Goal: Find specific page/section: Find specific page/section

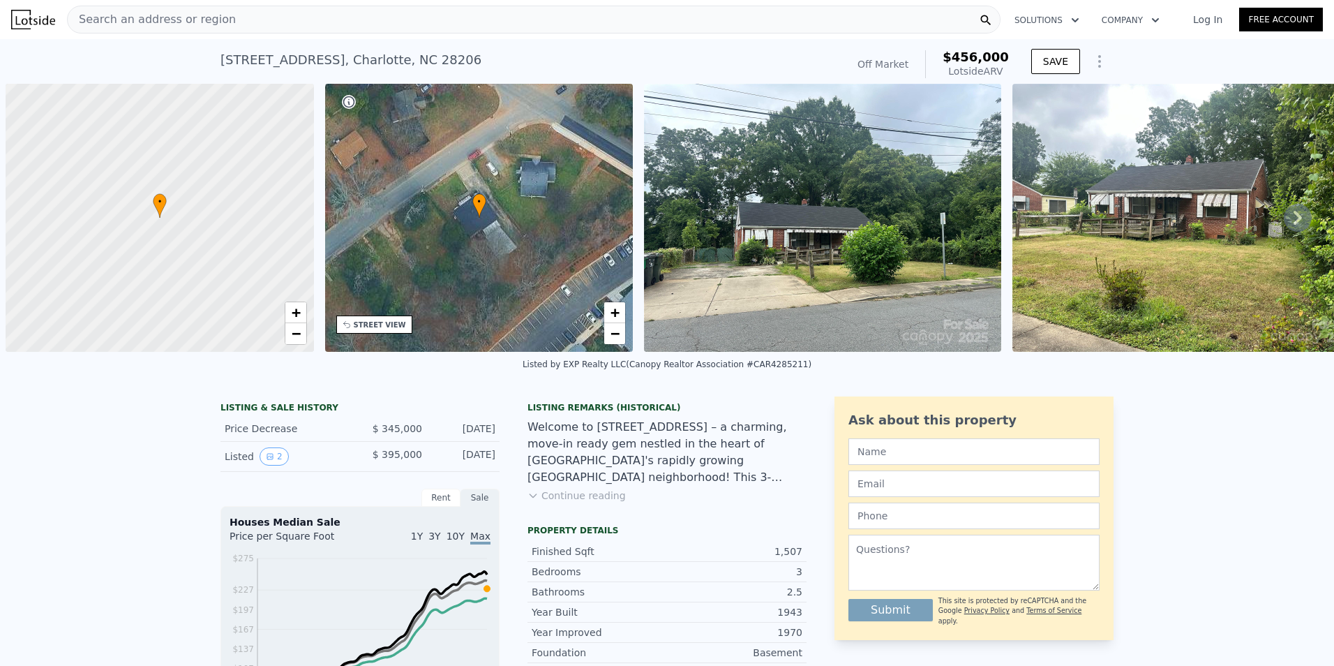
scroll to position [0, 826]
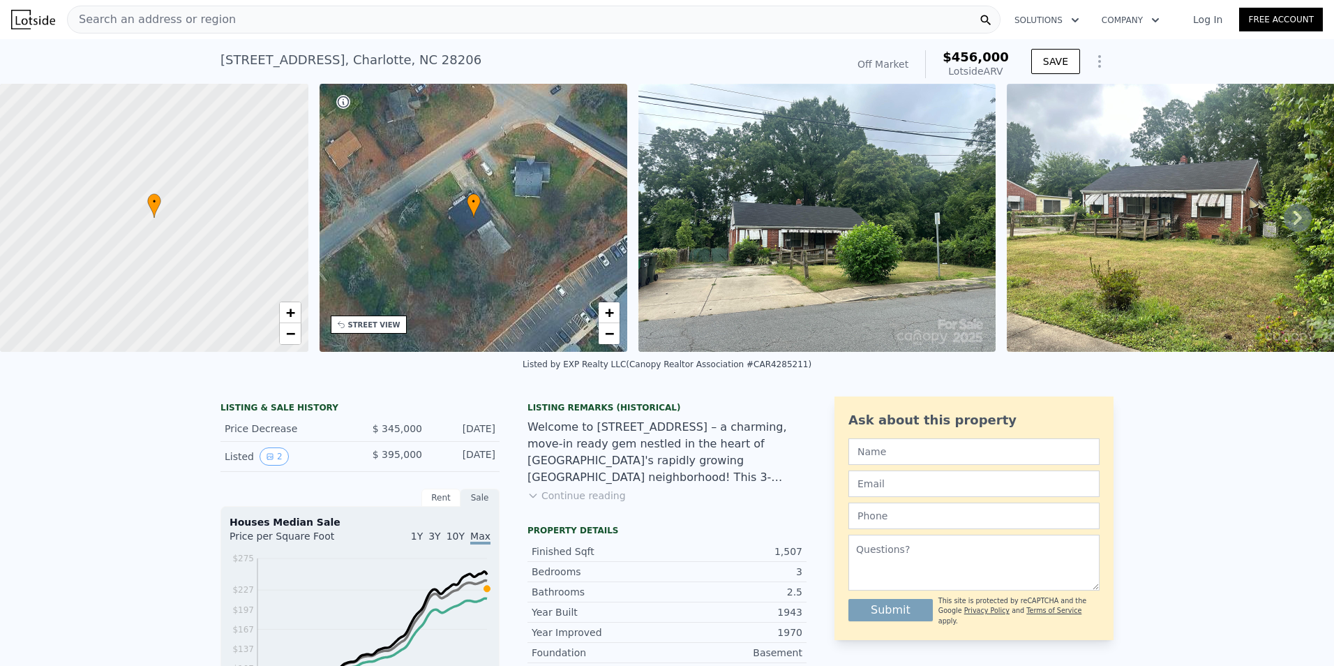
click at [113, 23] on span "Search an address or region" at bounding box center [152, 19] width 168 height 17
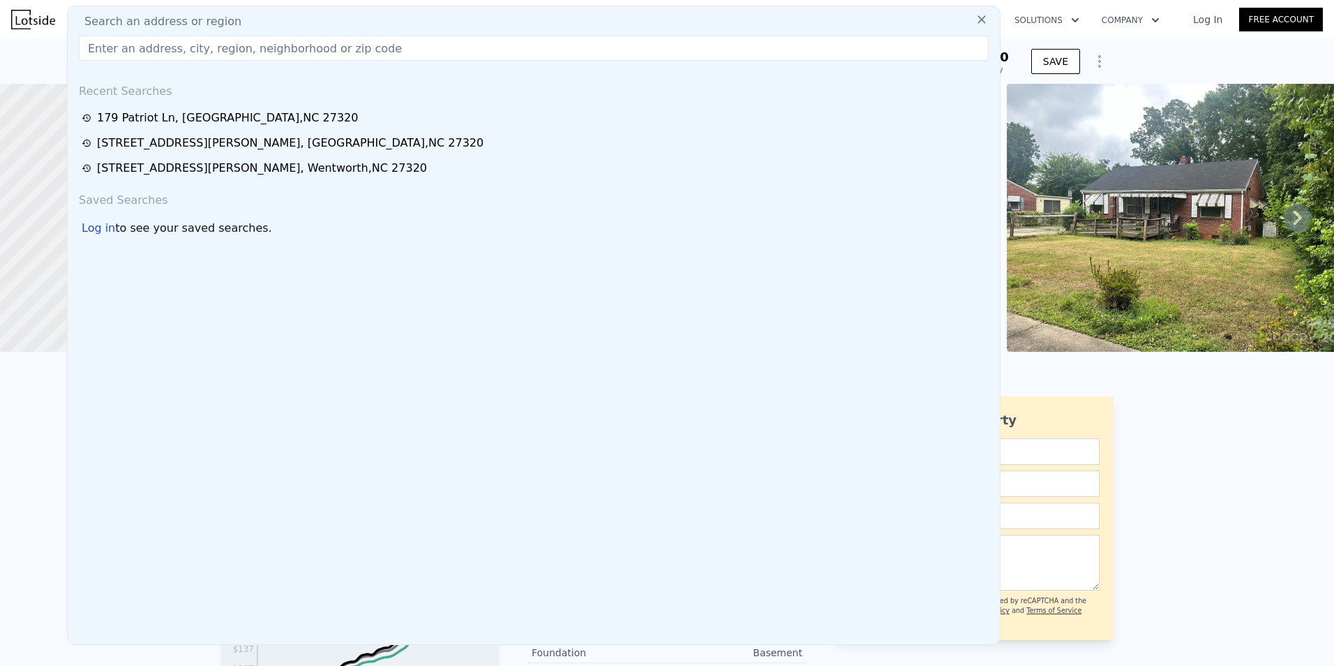
click at [109, 47] on input "text" at bounding box center [534, 48] width 910 height 25
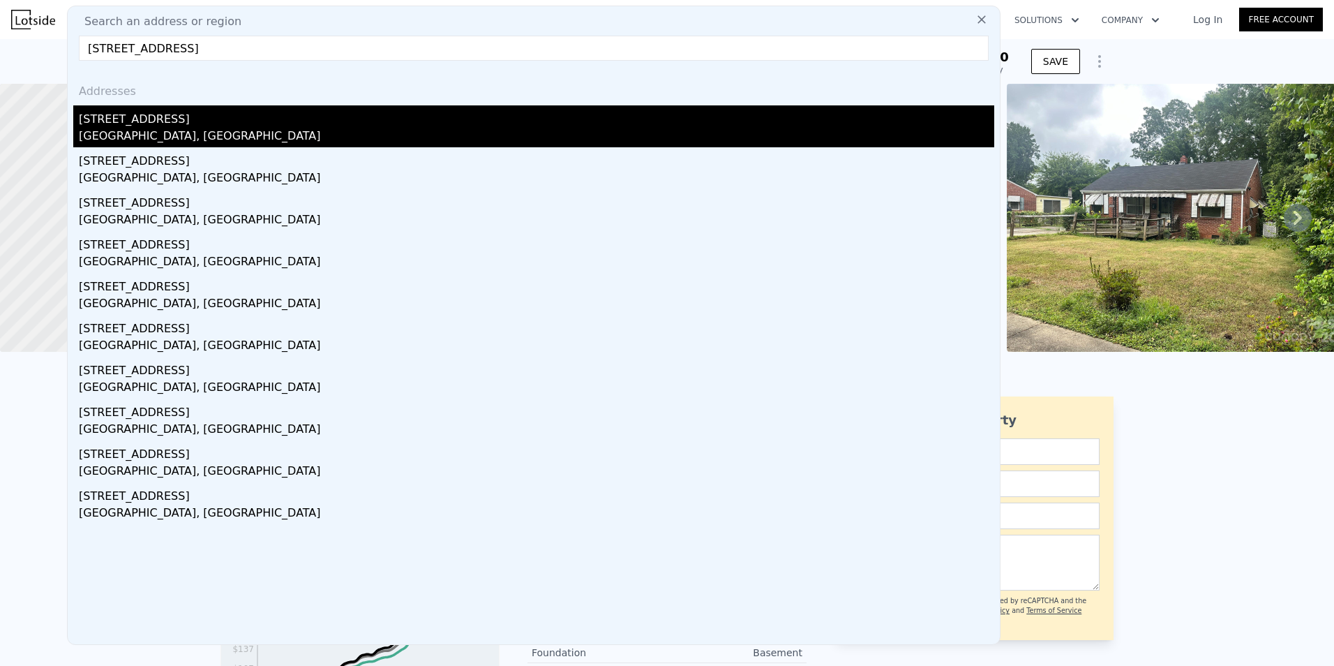
type input "[STREET_ADDRESS]"
click at [149, 133] on div "[GEOGRAPHIC_DATA], [GEOGRAPHIC_DATA]" at bounding box center [537, 138] width 916 height 20
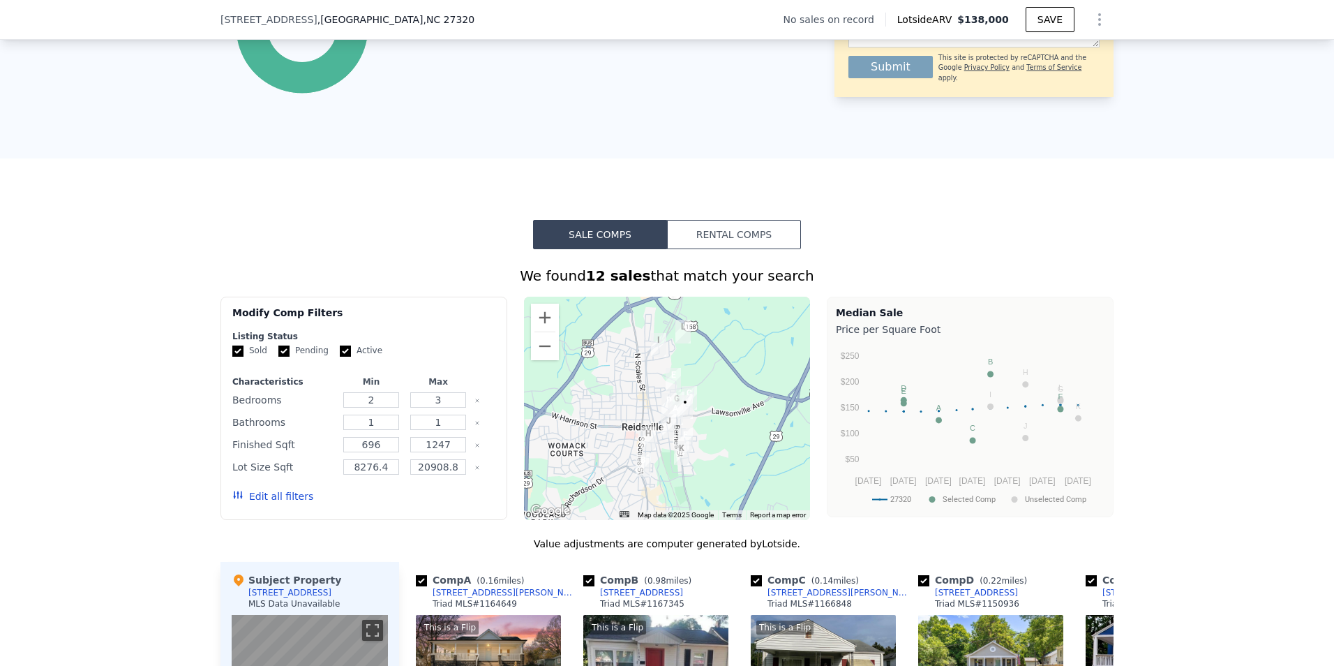
scroll to position [1112, 0]
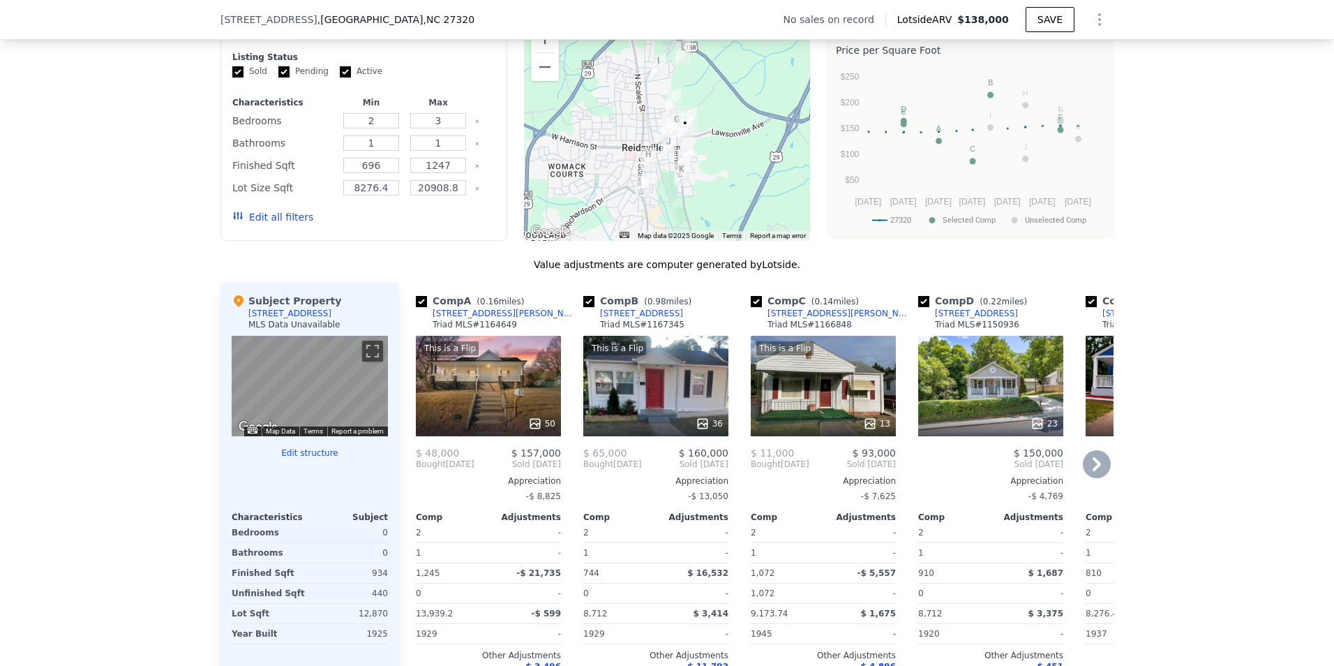
click at [1095, 477] on icon at bounding box center [1097, 464] width 28 height 28
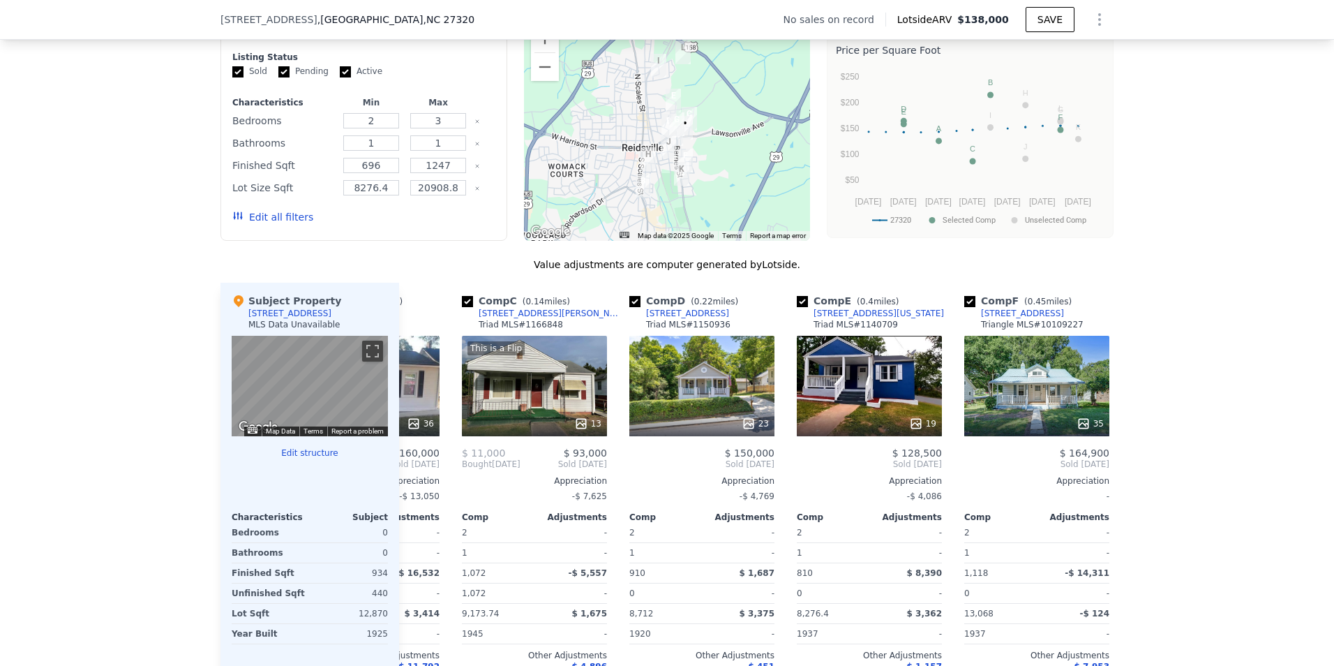
scroll to position [0, 335]
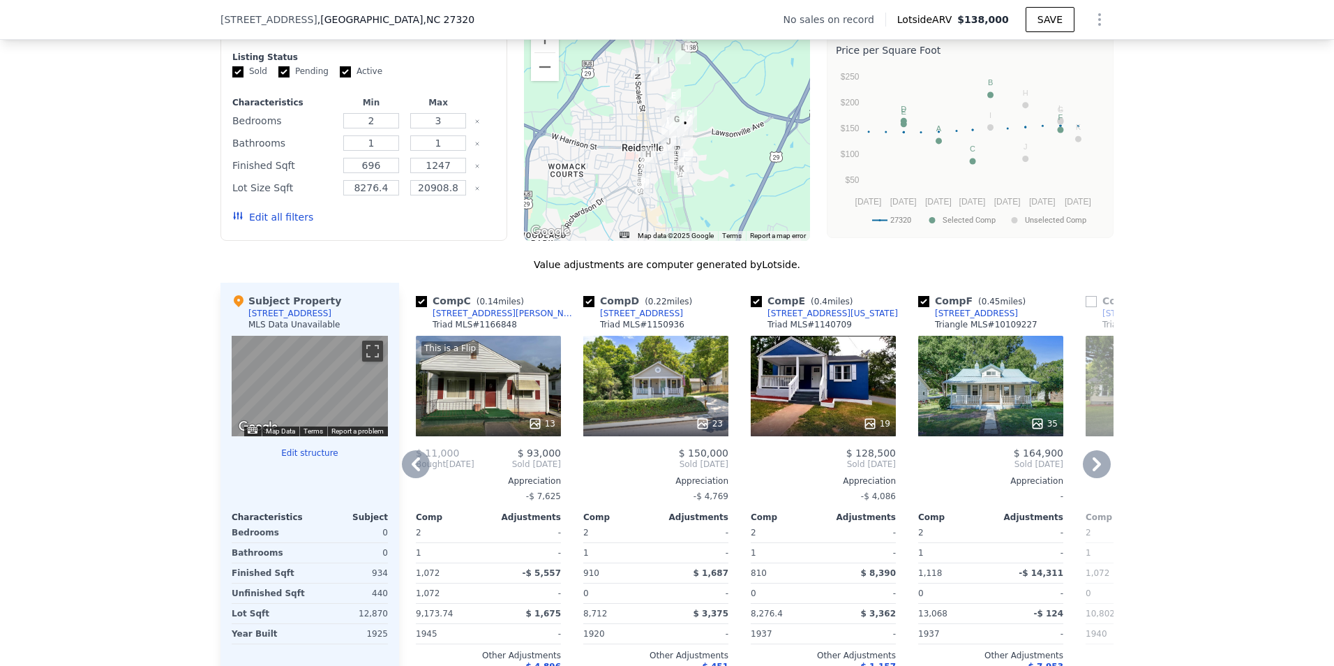
click at [1095, 477] on icon at bounding box center [1097, 464] width 28 height 28
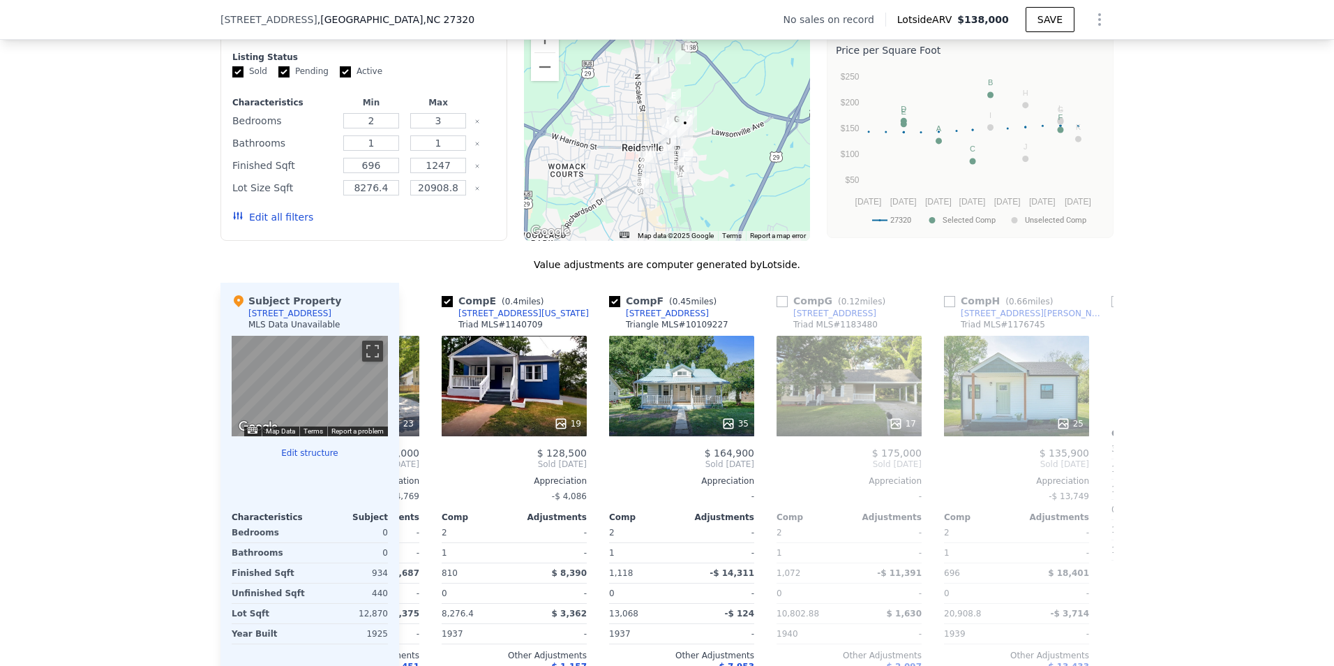
scroll to position [0, 670]
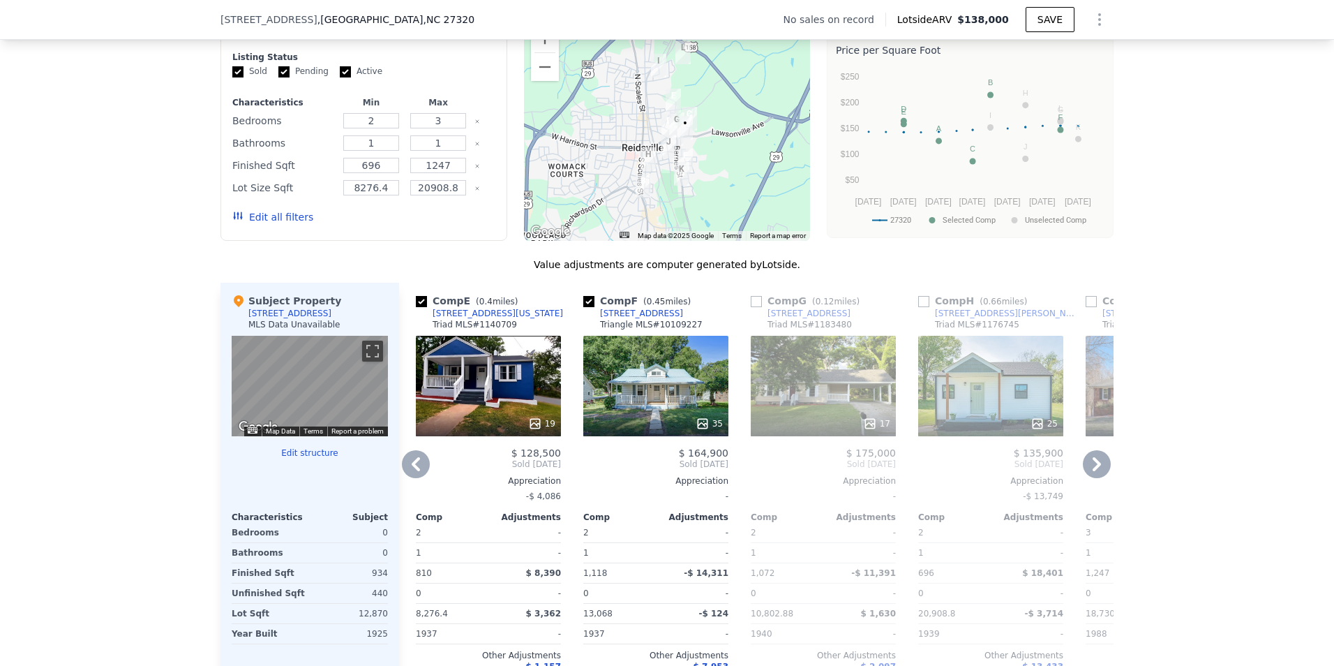
click at [1095, 477] on icon at bounding box center [1097, 464] width 28 height 28
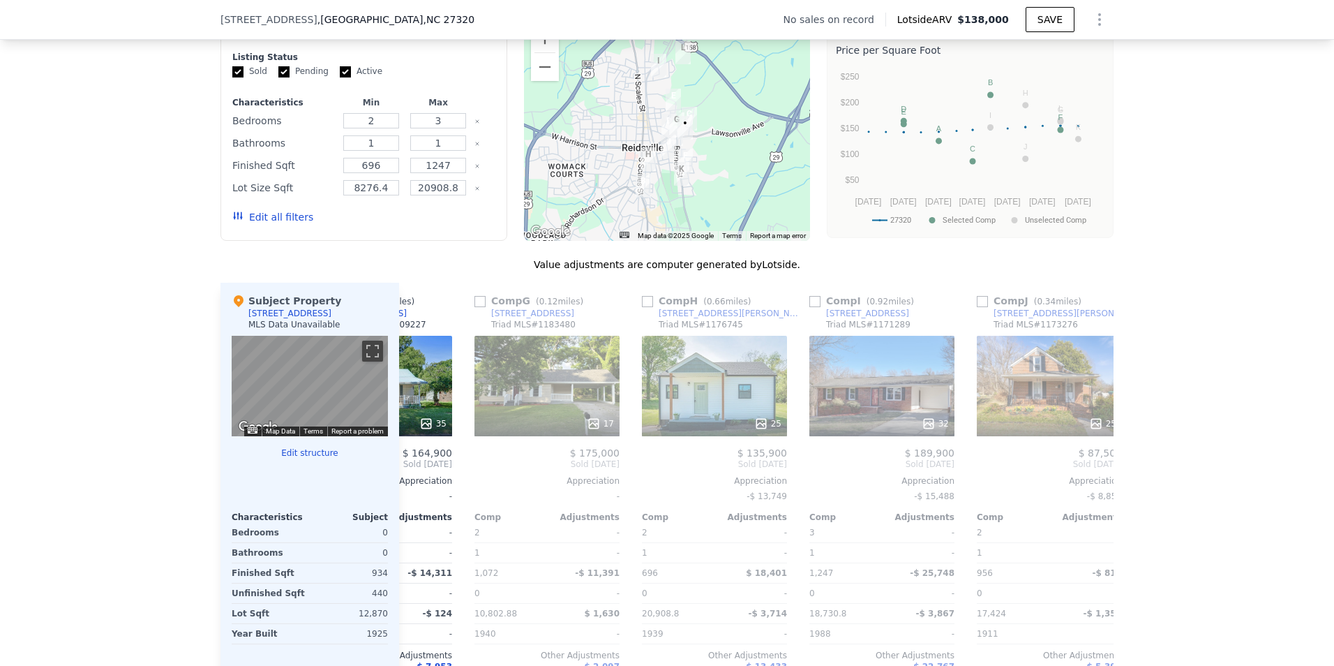
scroll to position [0, 1005]
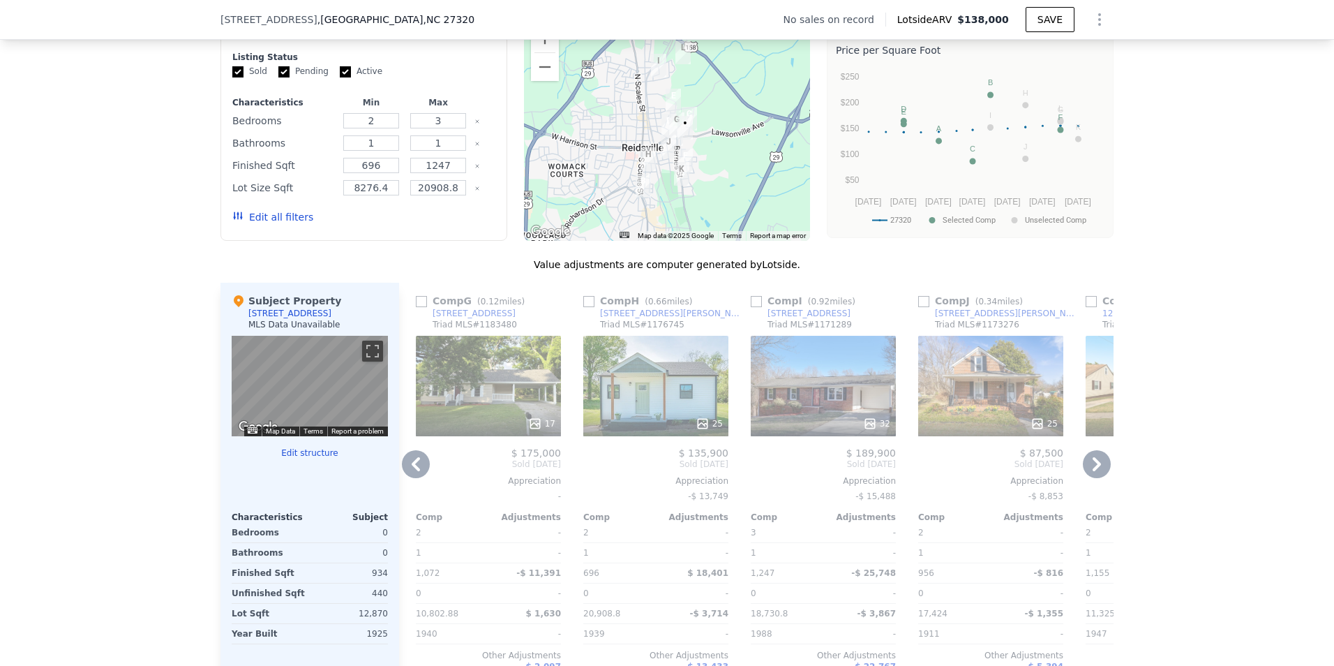
click at [1095, 477] on icon at bounding box center [1097, 464] width 28 height 28
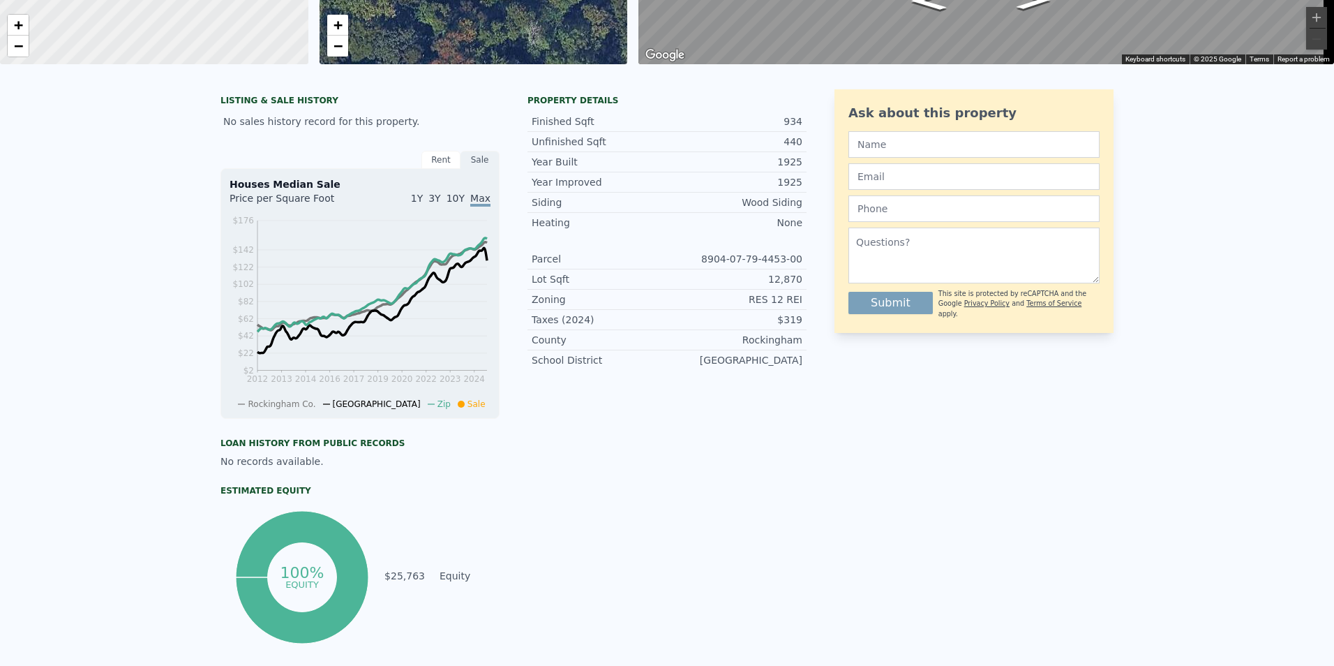
scroll to position [5, 0]
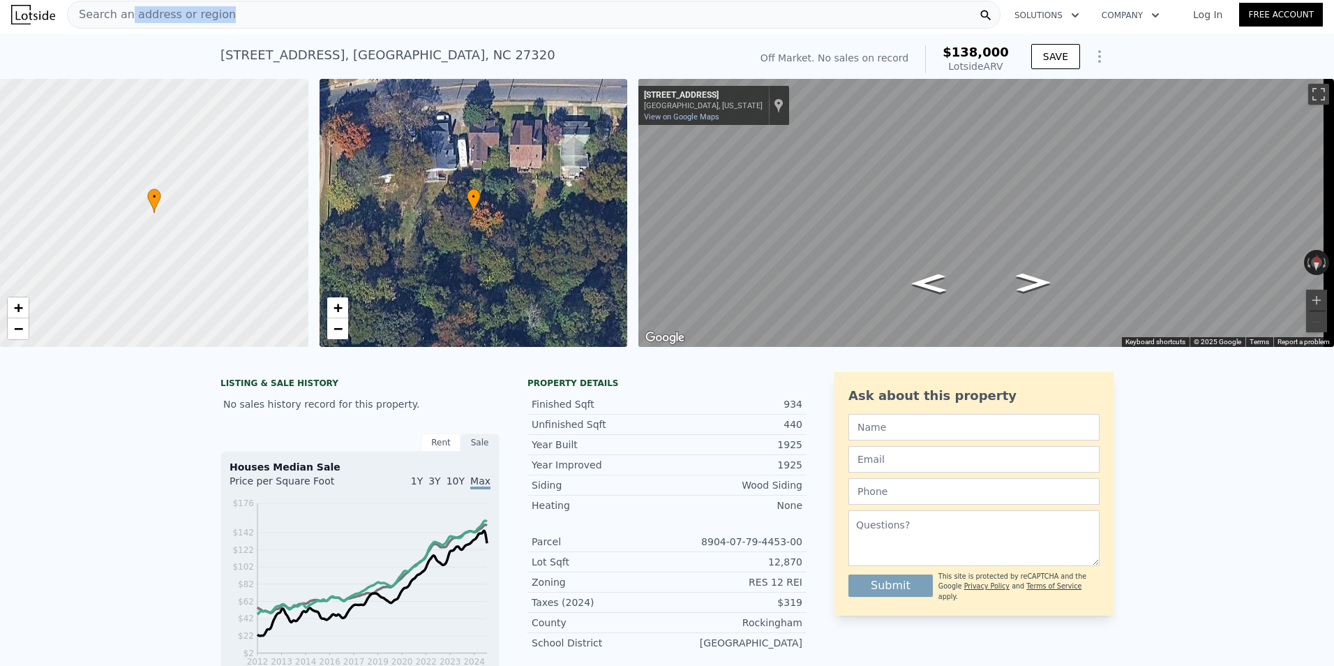
drag, startPoint x: 283, startPoint y: 10, endPoint x: 126, endPoint y: 16, distance: 156.5
click at [126, 16] on div "Search an address or region" at bounding box center [534, 15] width 934 height 28
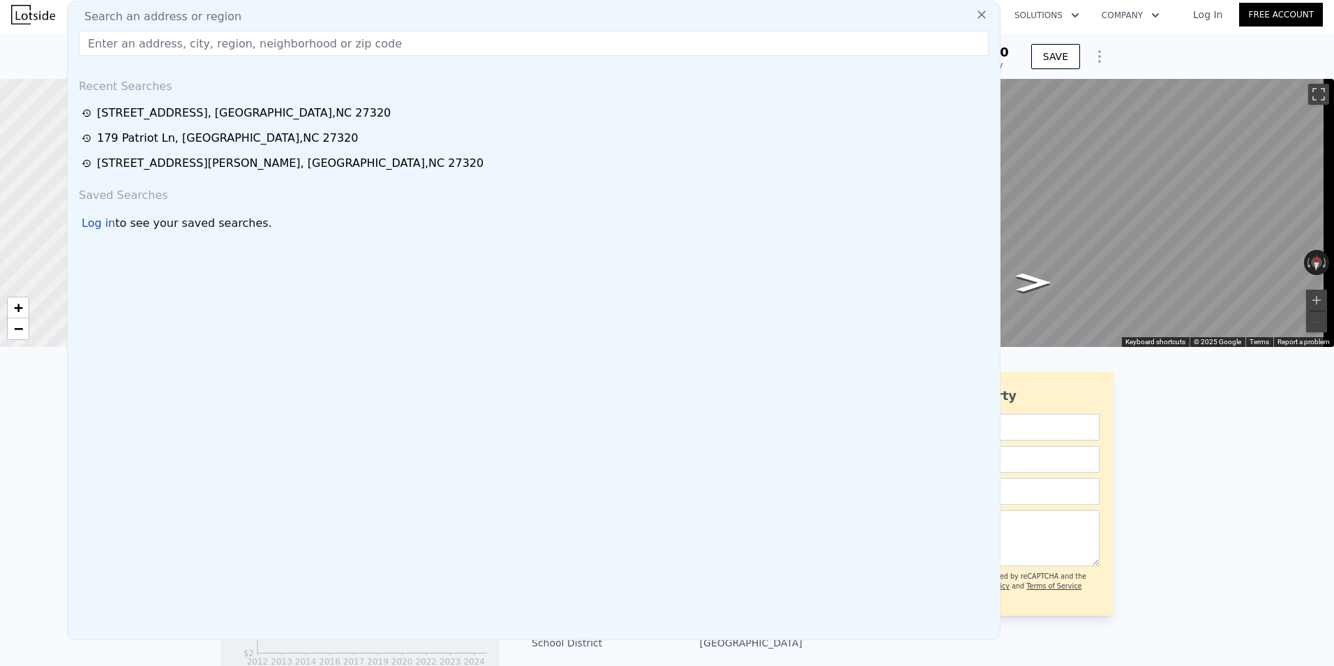
click at [105, 44] on input "text" at bounding box center [534, 43] width 910 height 25
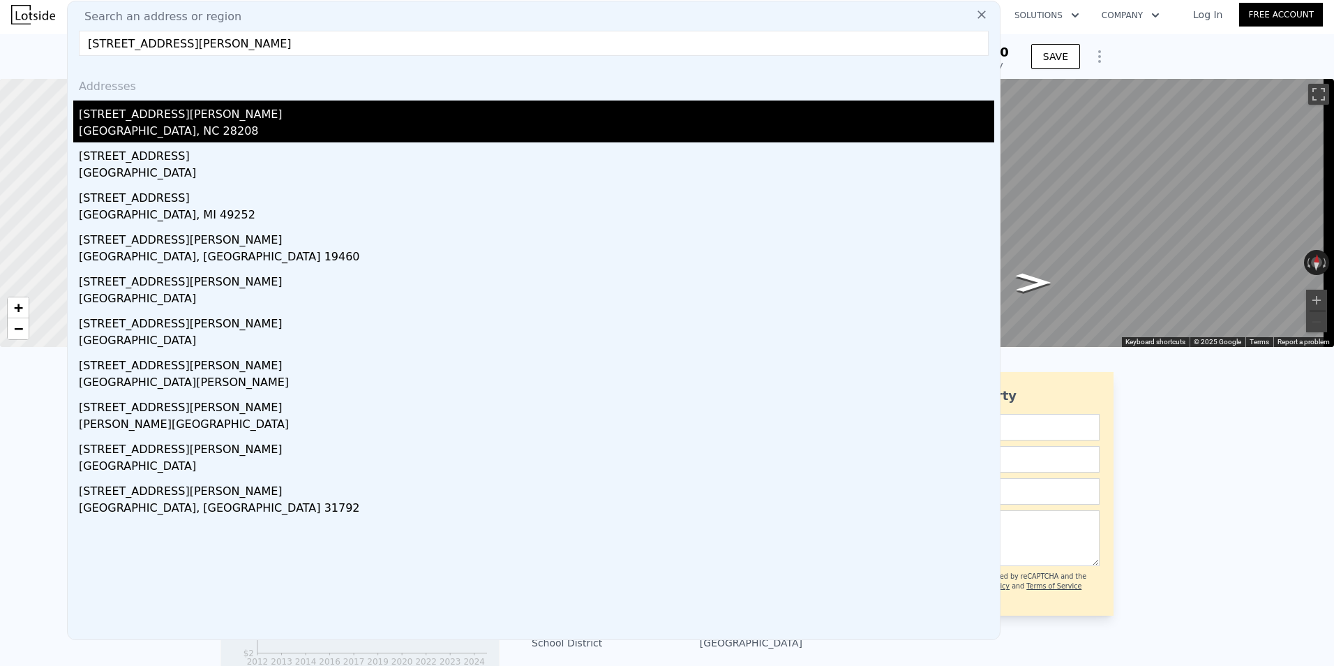
type input "[STREET_ADDRESS][PERSON_NAME]"
click at [133, 131] on div "[GEOGRAPHIC_DATA], NC 28208" at bounding box center [537, 133] width 916 height 20
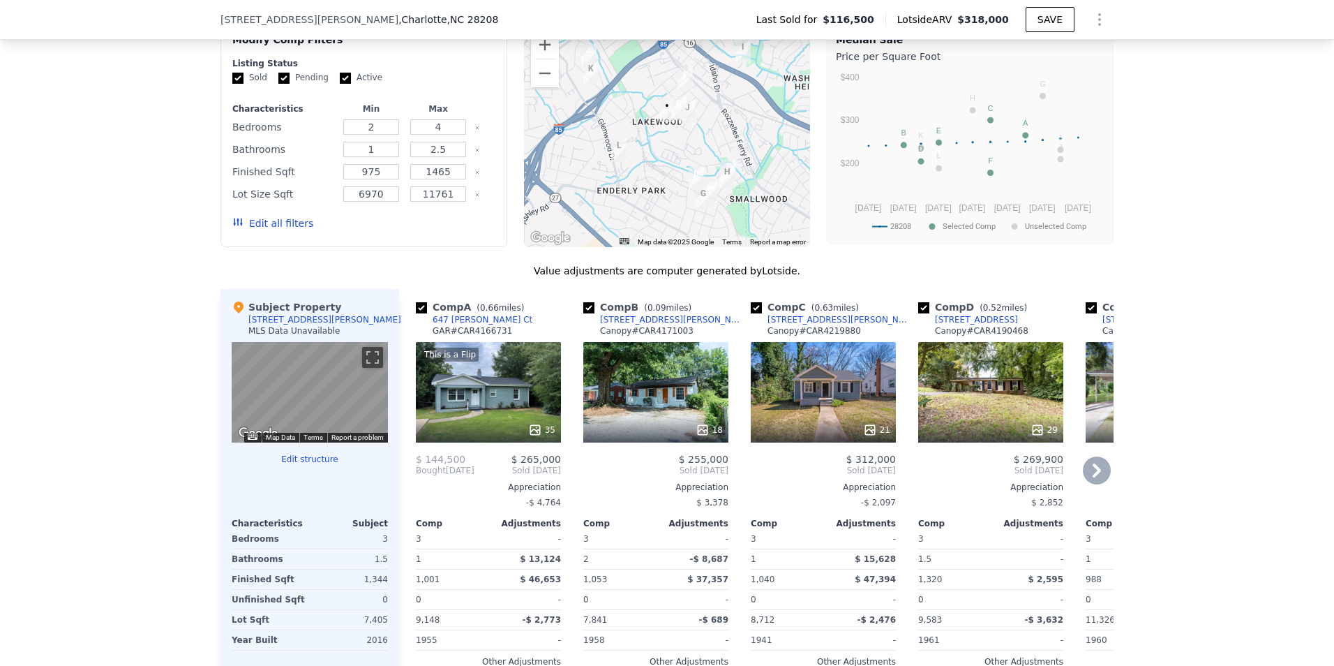
scroll to position [1187, 0]
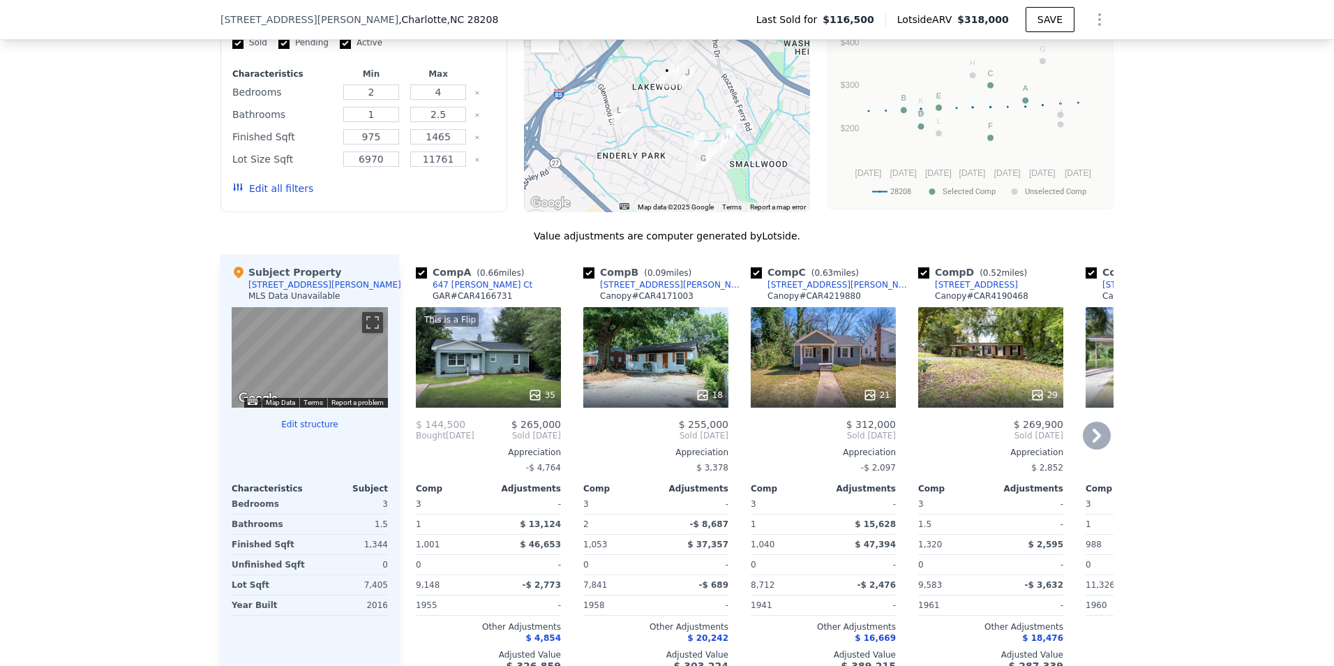
click at [1085, 441] on icon at bounding box center [1097, 436] width 28 height 28
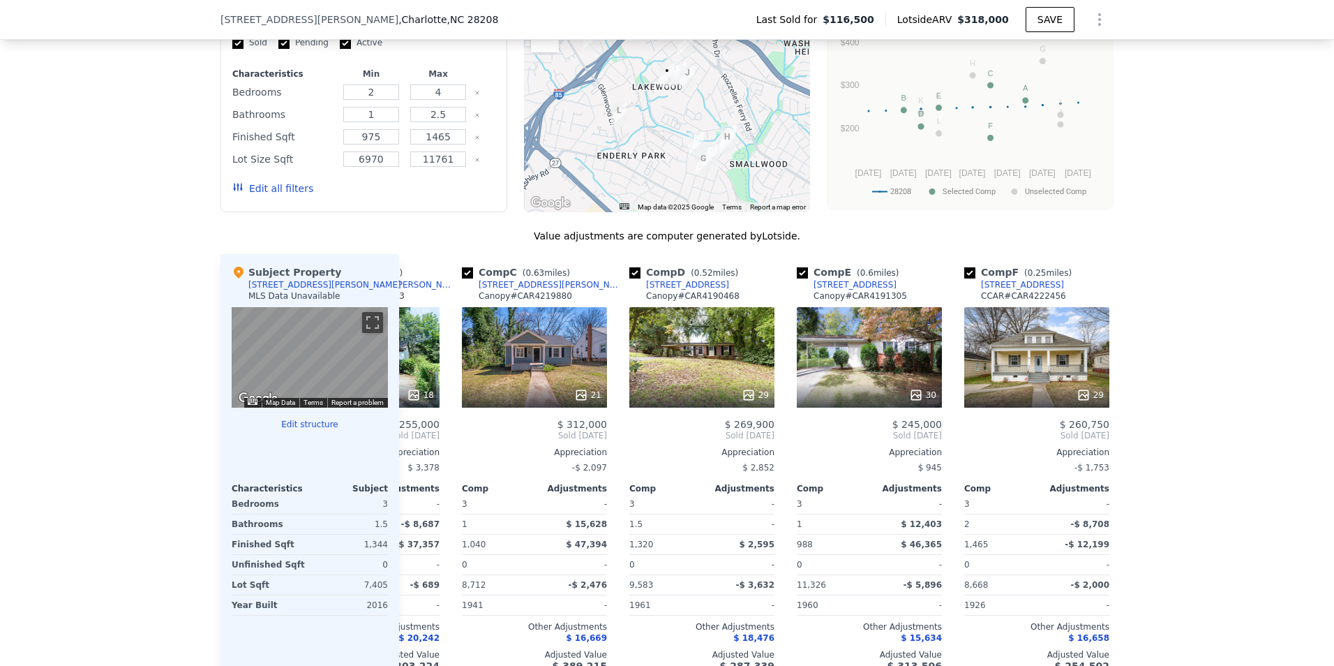
scroll to position [0, 335]
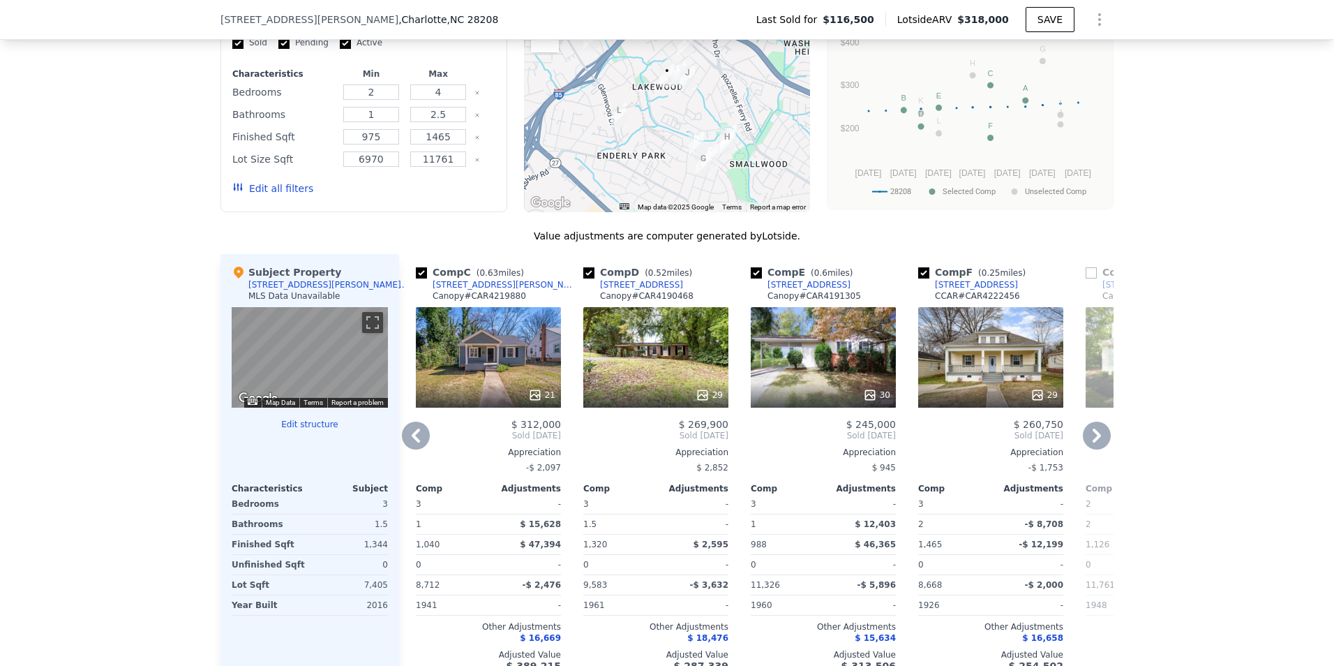
click at [1086, 445] on icon at bounding box center [1097, 436] width 28 height 28
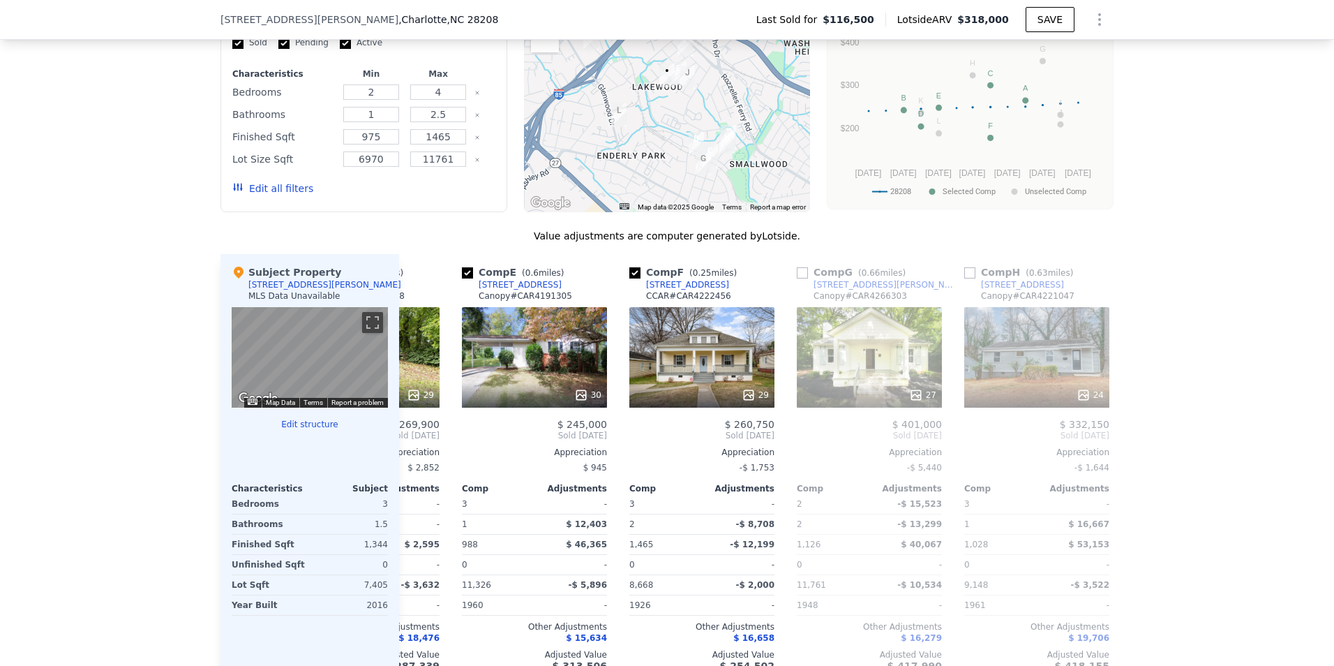
scroll to position [0, 670]
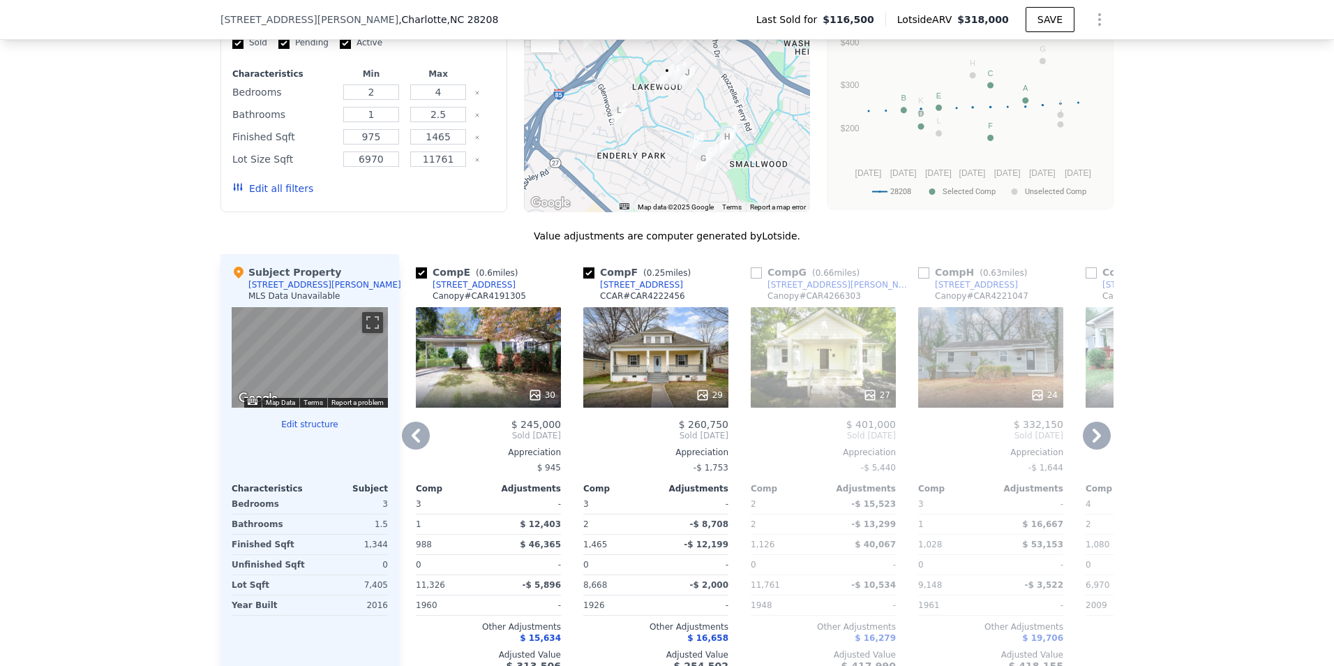
click at [1086, 445] on icon at bounding box center [1097, 436] width 28 height 28
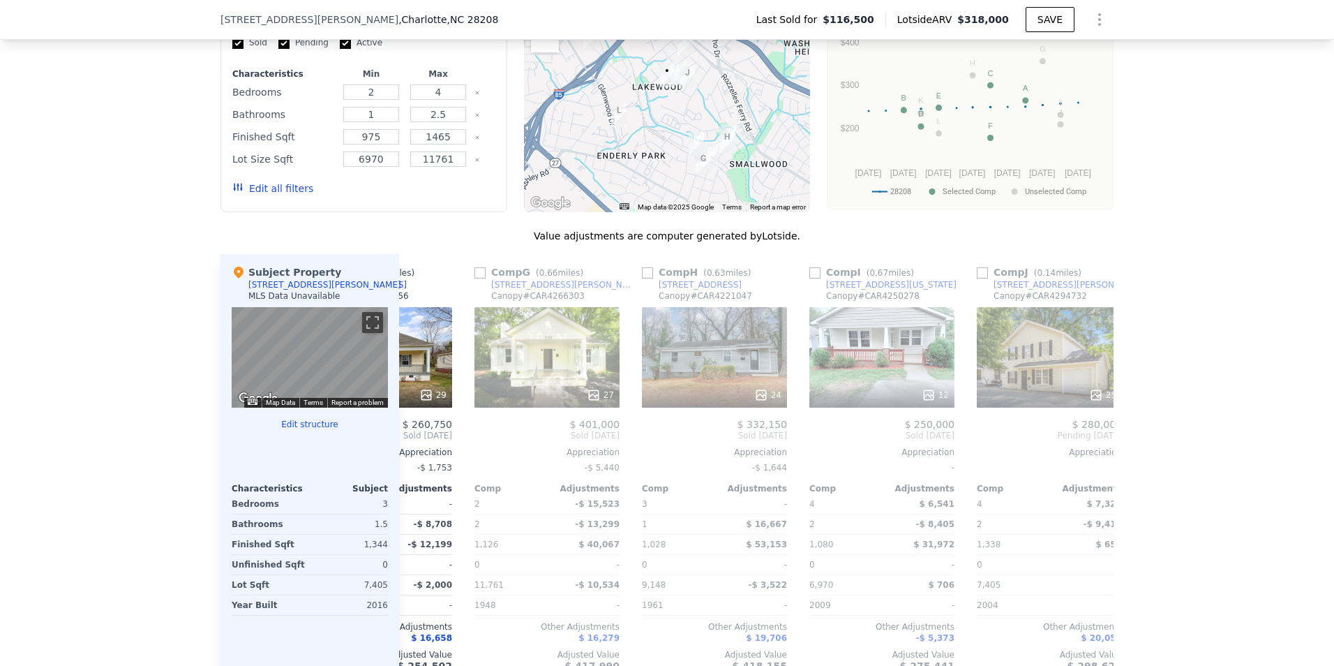
scroll to position [0, 1005]
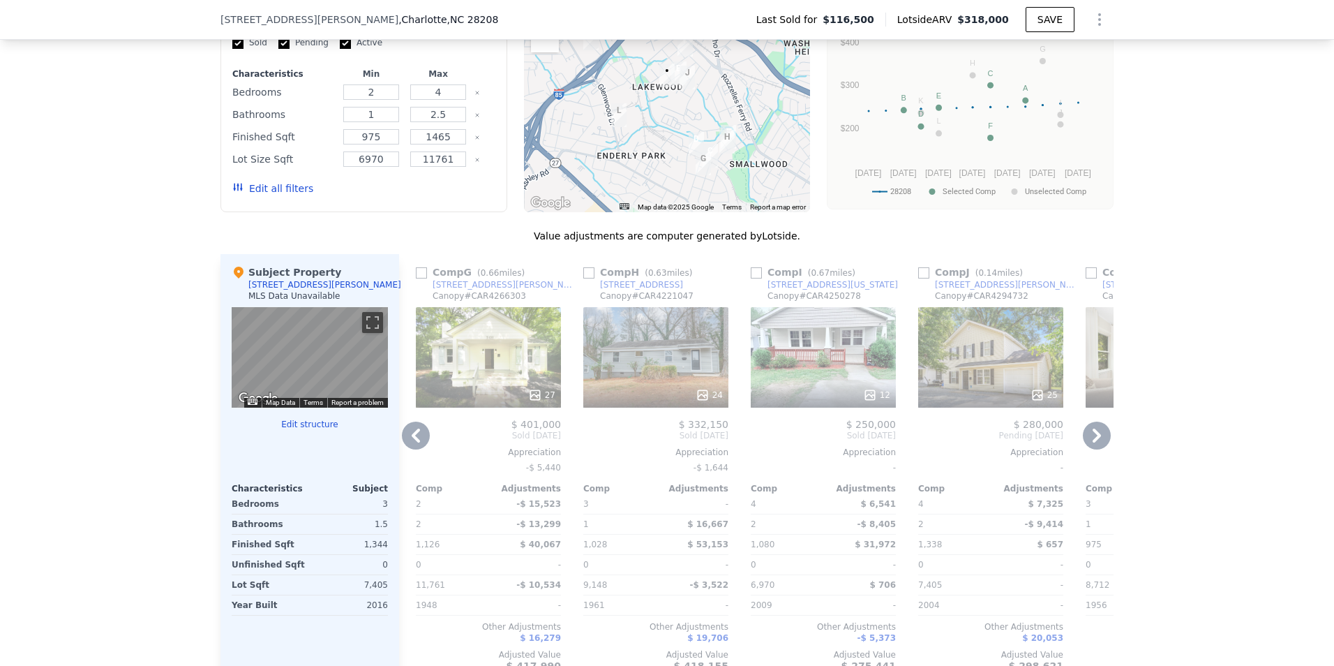
click at [1086, 445] on icon at bounding box center [1097, 436] width 28 height 28
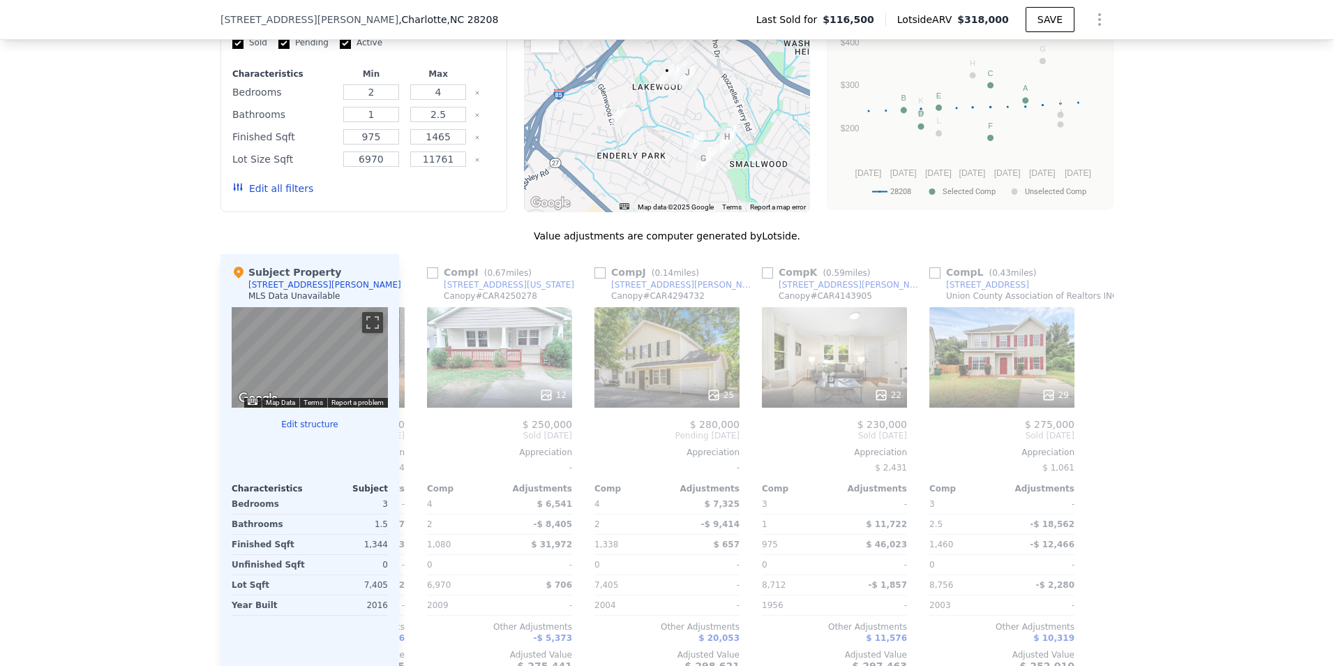
scroll to position [0, 1340]
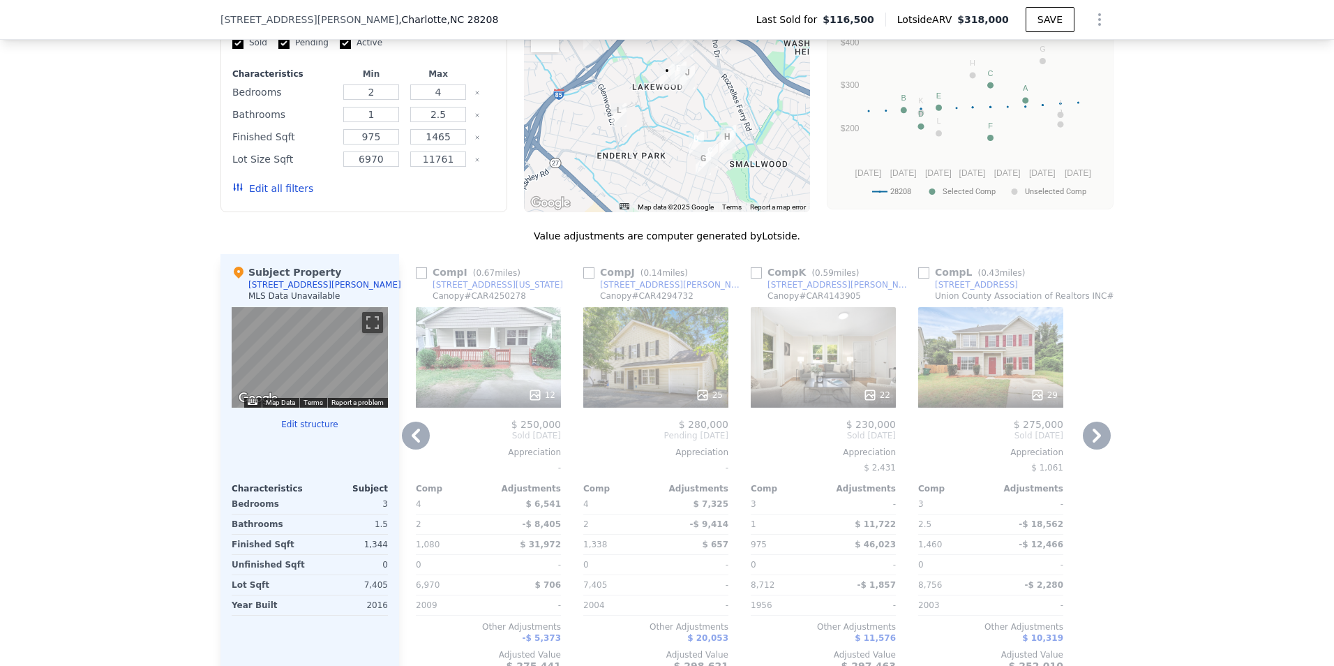
click at [1086, 445] on icon at bounding box center [1097, 436] width 28 height 28
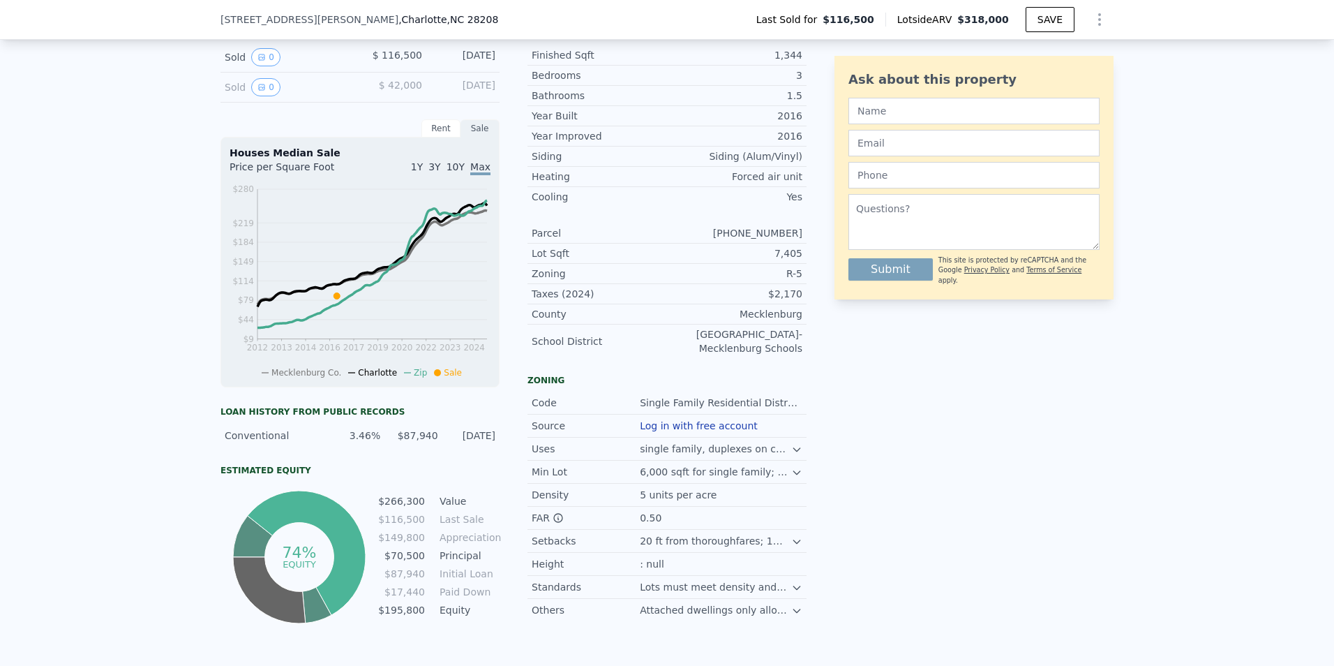
scroll to position [0, 0]
